Goal: Find specific page/section: Find specific page/section

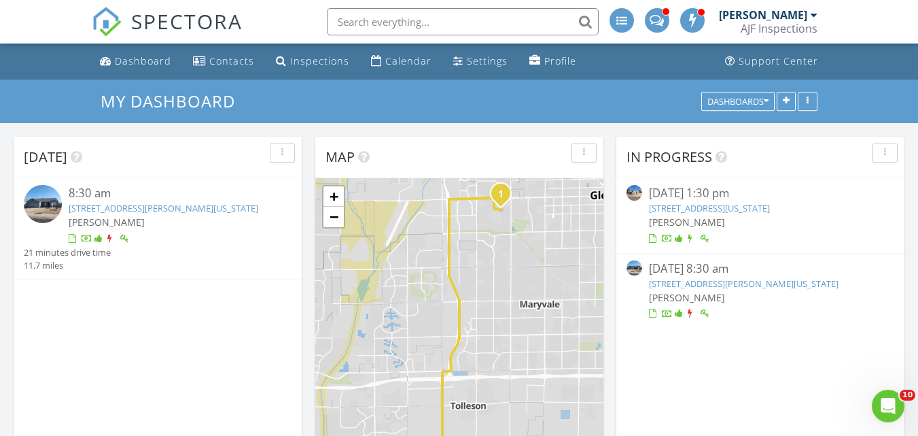
click at [196, 208] on link "8512 W Tuckey Ln , Glendale, Arizona 85305" at bounding box center [164, 208] width 190 height 12
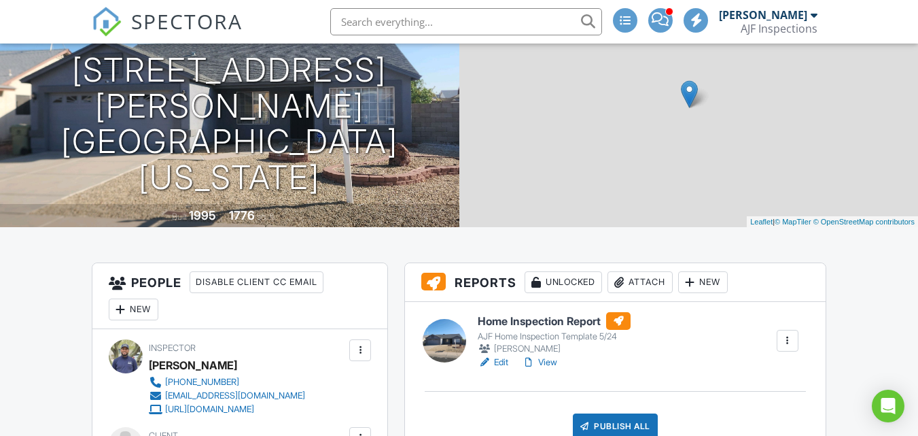
scroll to position [204, 0]
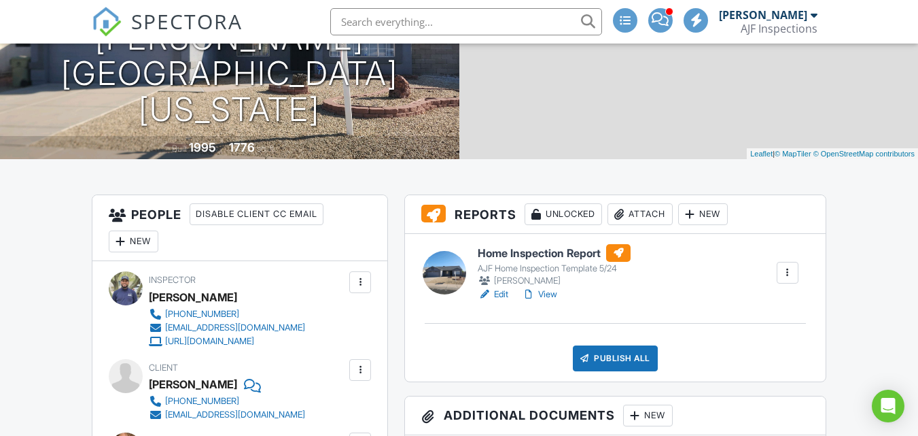
click at [549, 293] on link "View" at bounding box center [539, 295] width 35 height 14
